Goal: Transaction & Acquisition: Purchase product/service

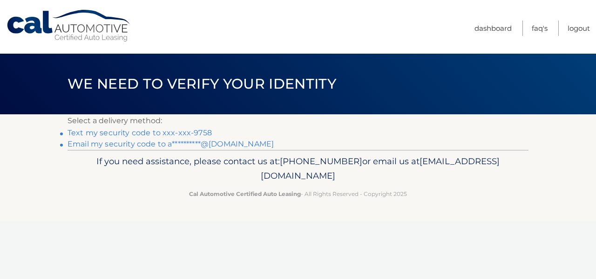
click at [112, 133] on link "Text my security code to xxx-xxx-9758" at bounding box center [140, 132] width 144 height 9
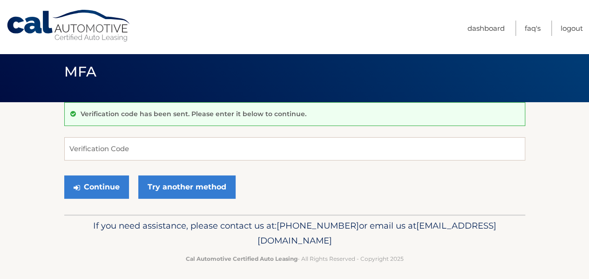
scroll to position [18, 0]
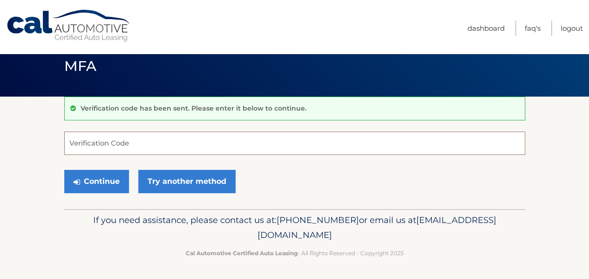
click at [118, 149] on input "Verification Code" at bounding box center [294, 142] width 461 height 23
type input "736472"
click at [64, 170] on button "Continue" at bounding box center [96, 181] width 65 height 23
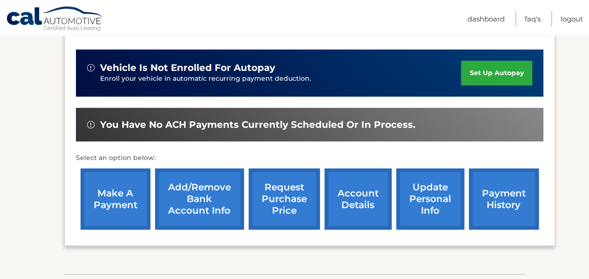
scroll to position [285, 0]
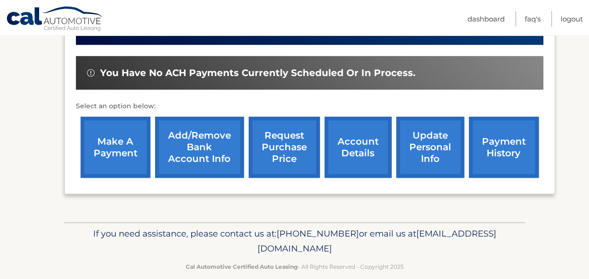
click at [121, 134] on link "make a payment" at bounding box center [116, 147] width 70 height 61
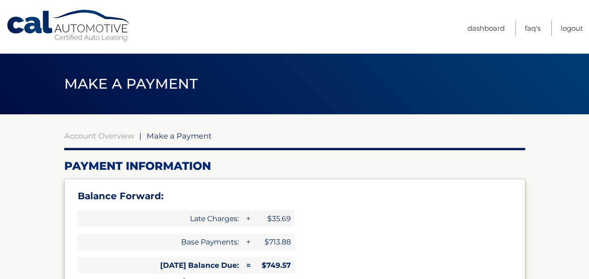
select select "MTFiNDdlZWItYTY3MS00M2E2LWE5MGUtZmRmMWVmOTYyODg2"
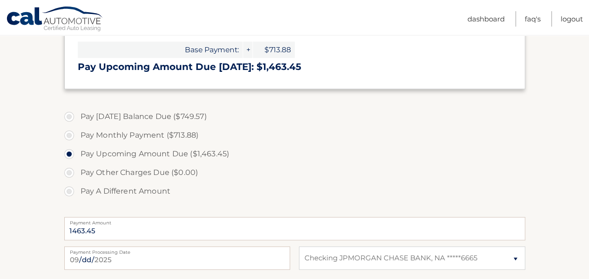
scroll to position [373, 0]
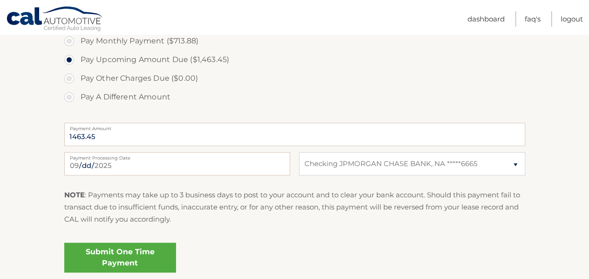
click at [60, 43] on section "Account Overview | Make a Payment Payment Information Balance Forward: Late Cha…" at bounding box center [294, 13] width 589 height 544
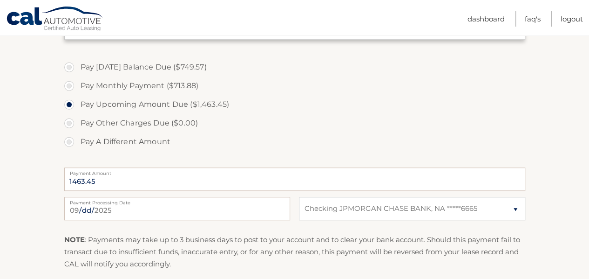
scroll to position [280, 0]
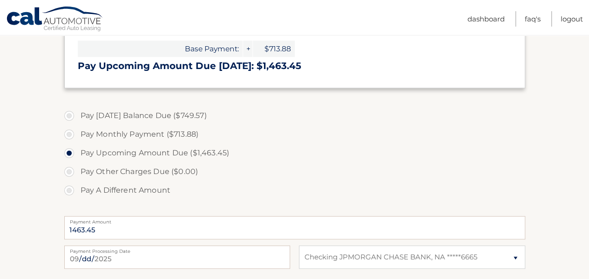
click at [83, 111] on label "Pay Today's Balance Due ($749.57)" at bounding box center [294, 115] width 461 height 19
click at [77, 111] on input "Pay Today's Balance Due ($749.57)" at bounding box center [72, 113] width 9 height 15
radio input "true"
type input "749.57"
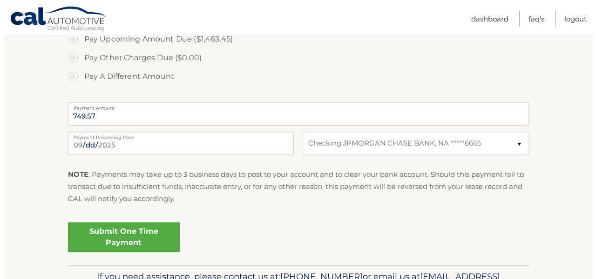
scroll to position [450, 0]
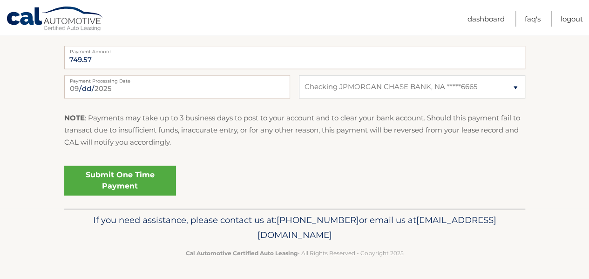
click at [144, 178] on link "Submit One Time Payment" at bounding box center [120, 180] width 112 height 30
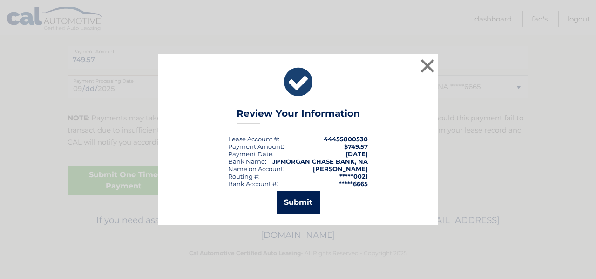
click at [308, 203] on button "Submit" at bounding box center [298, 202] width 43 height 22
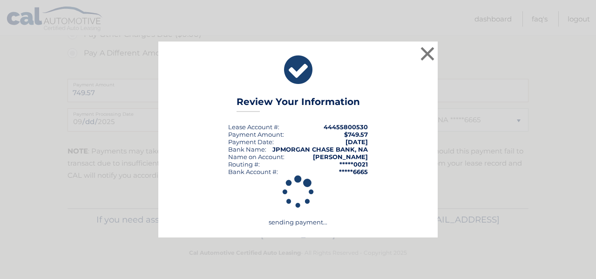
scroll to position [416, 0]
